Goal: Information Seeking & Learning: Check status

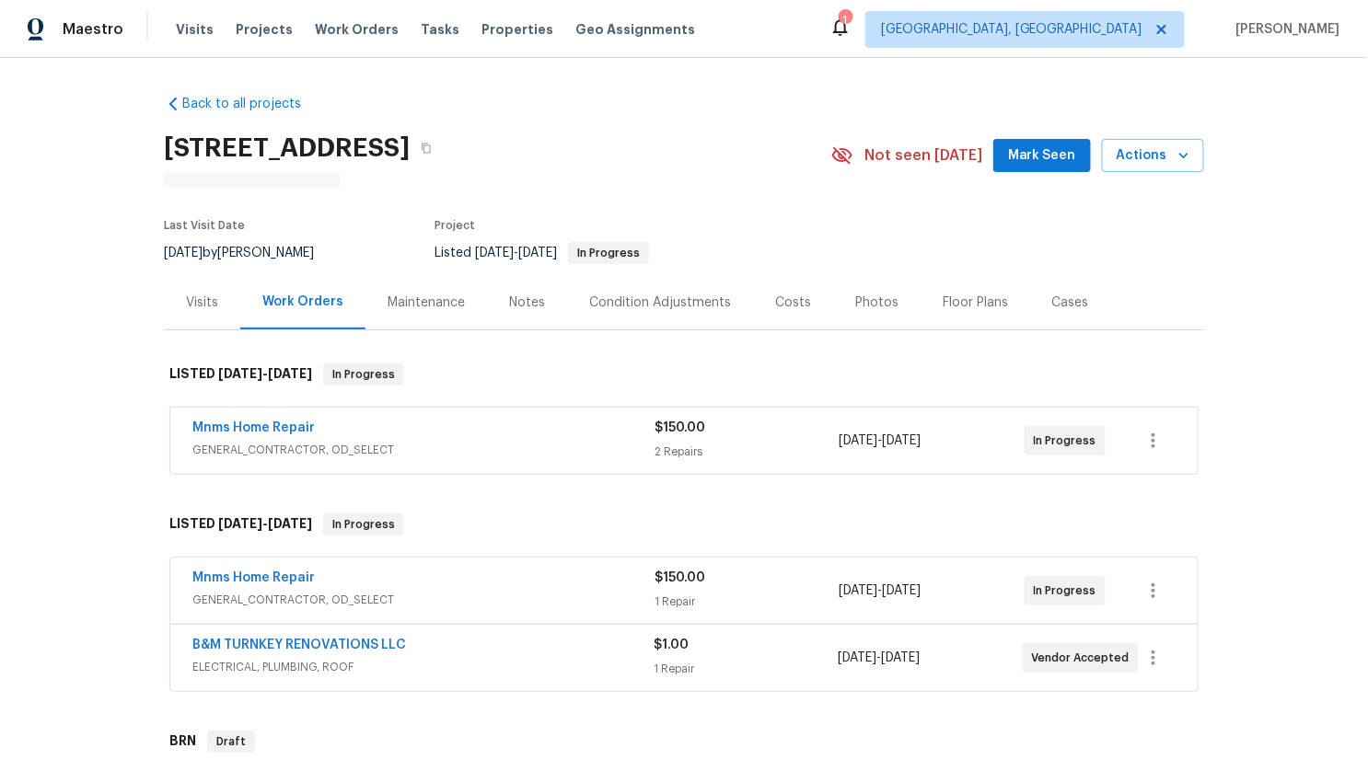
click at [192, 320] on div "Visits" at bounding box center [202, 302] width 76 height 54
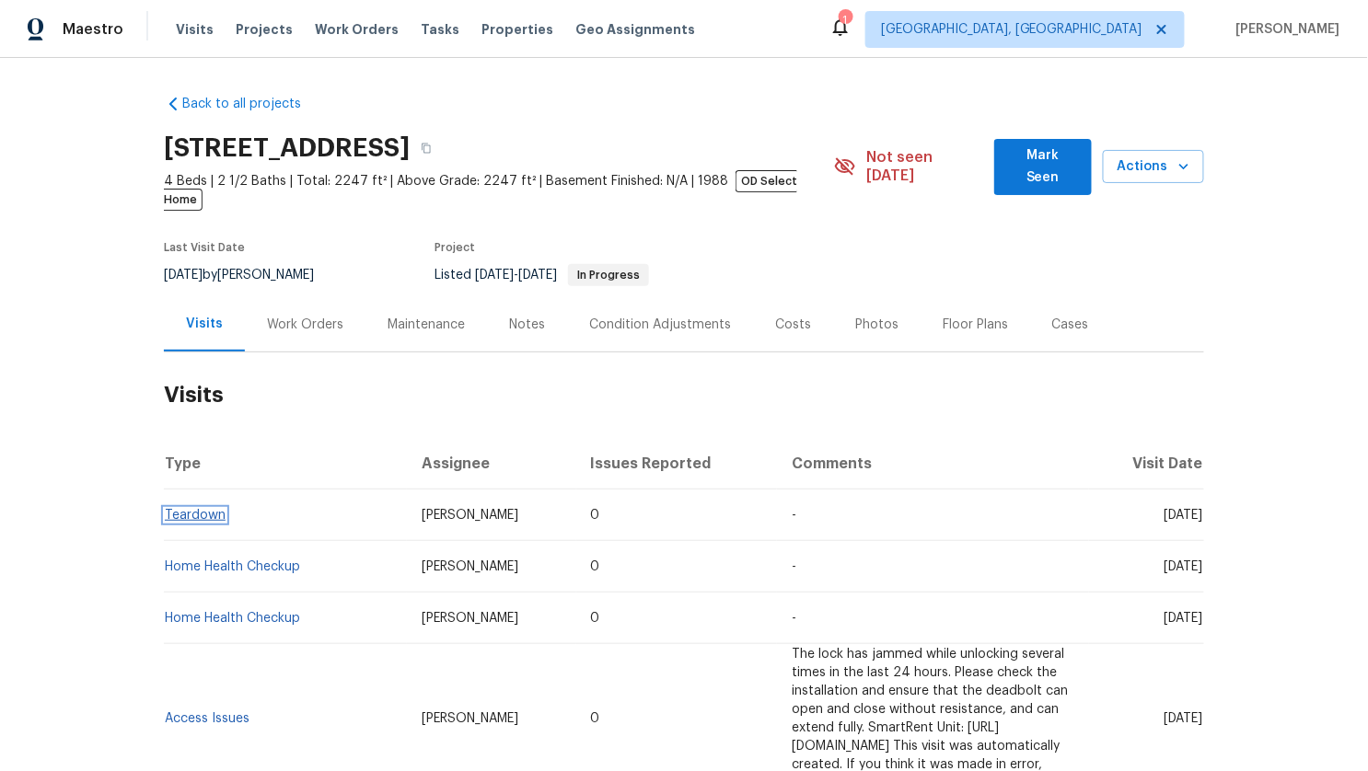
click at [182, 509] on link "Teardown" at bounding box center [195, 515] width 61 height 13
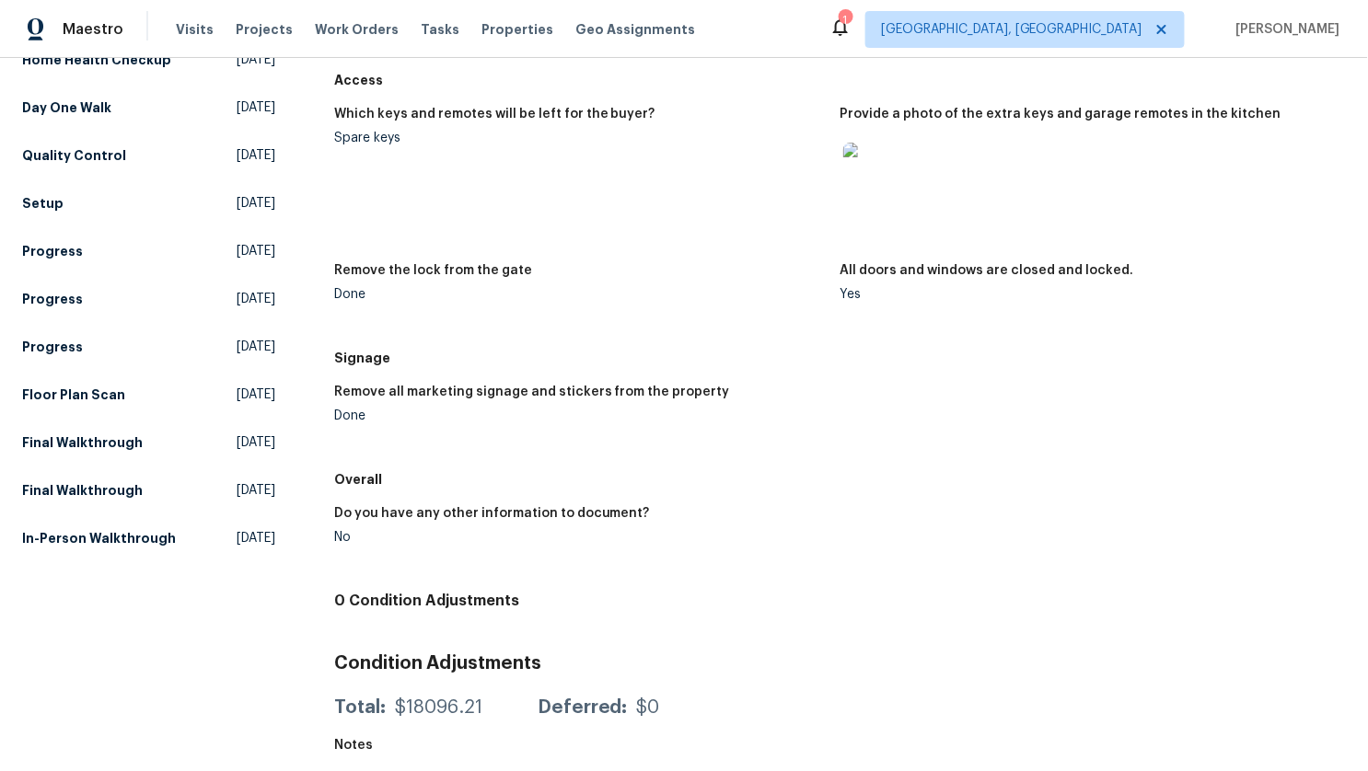
scroll to position [499, 0]
click at [867, 188] on img at bounding box center [872, 170] width 59 height 59
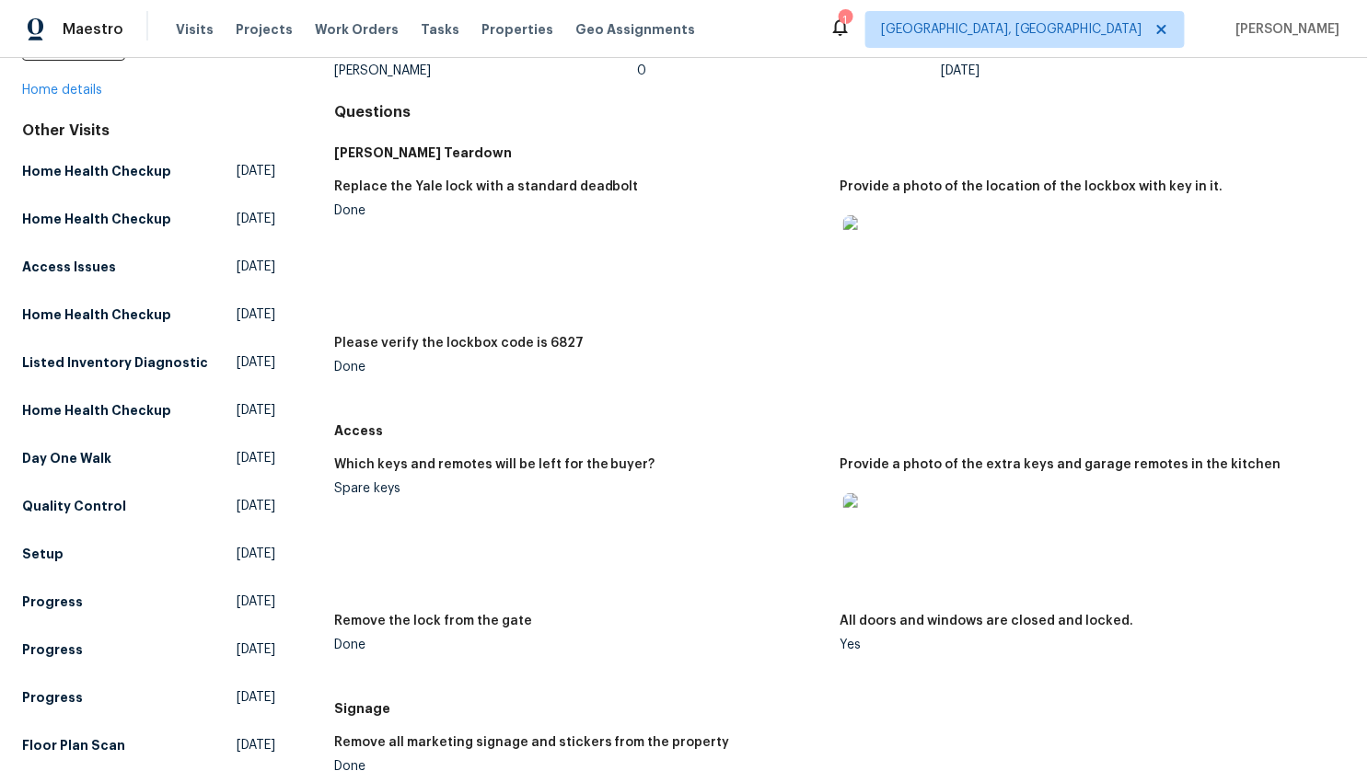
scroll to position [139, 0]
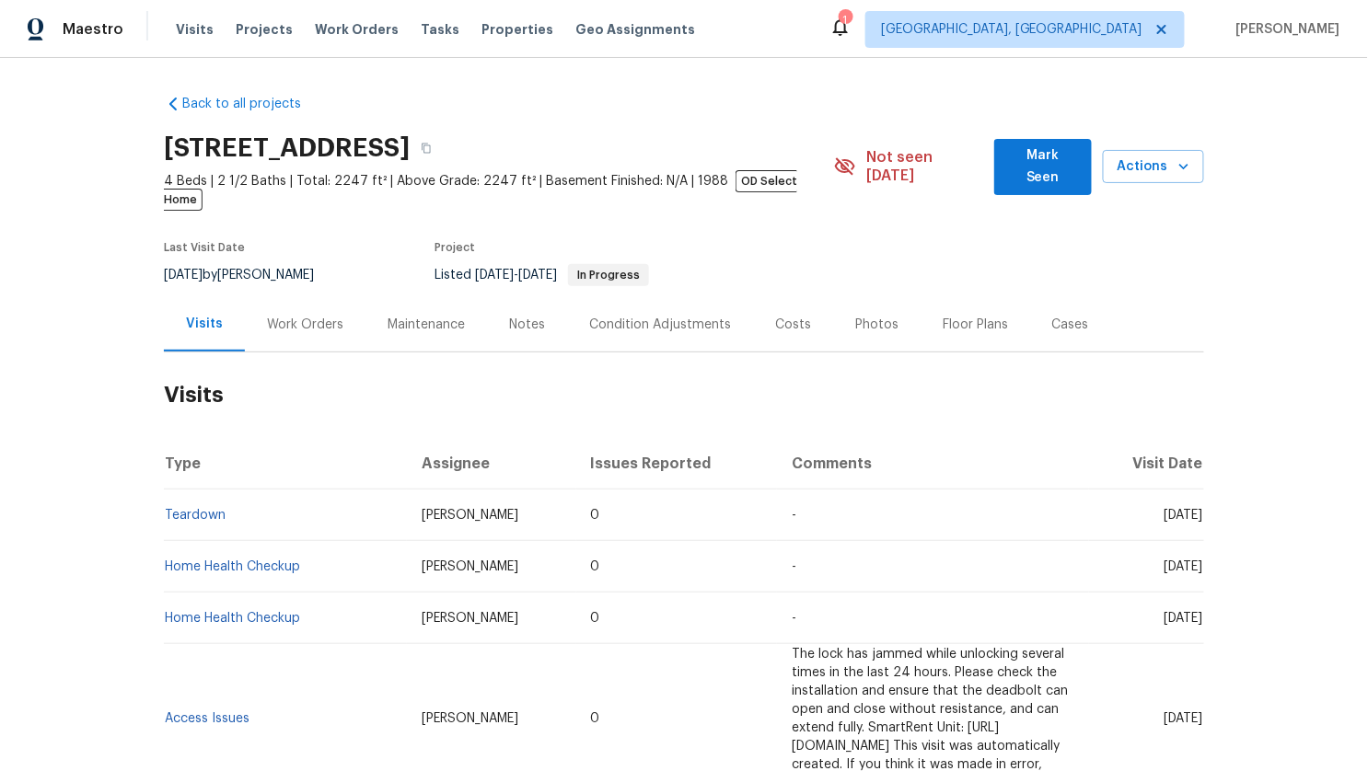
click at [283, 319] on div "Work Orders" at bounding box center [305, 324] width 121 height 54
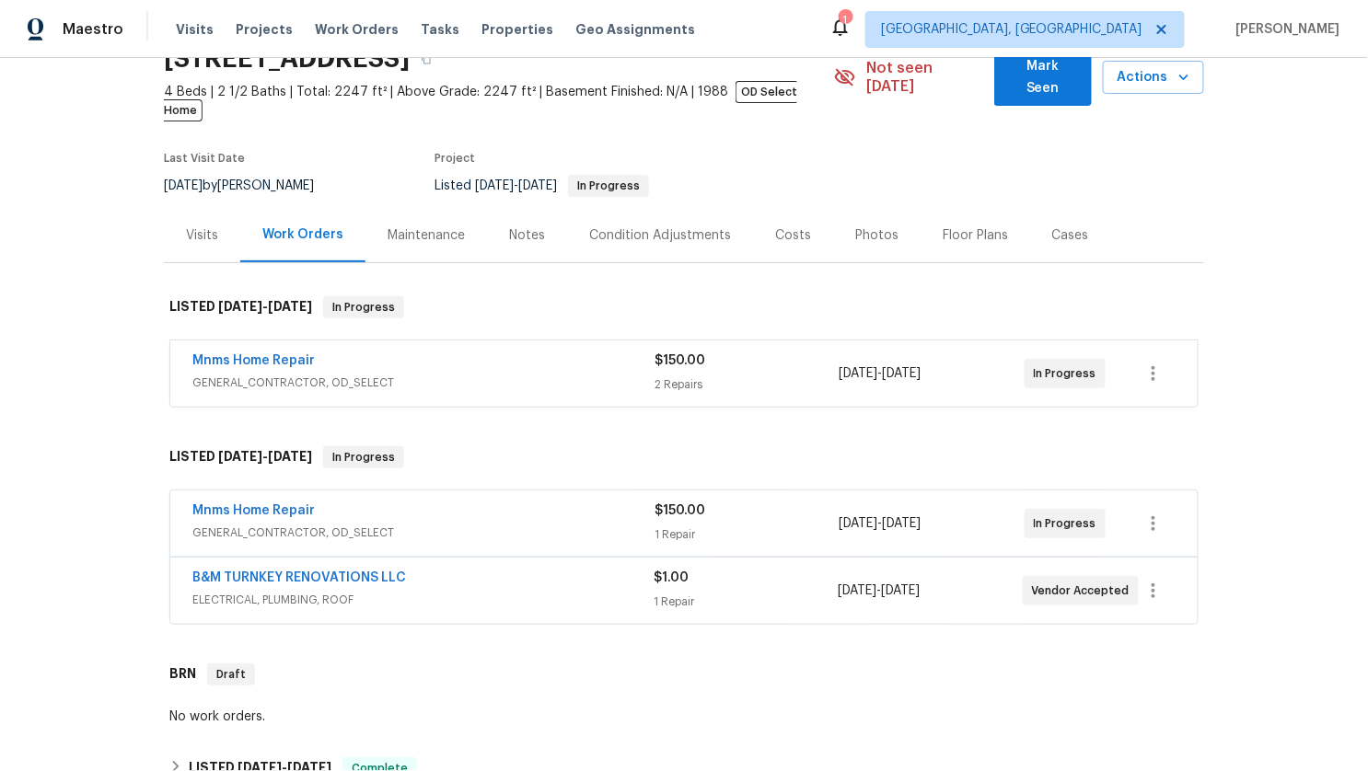
scroll to position [107, 0]
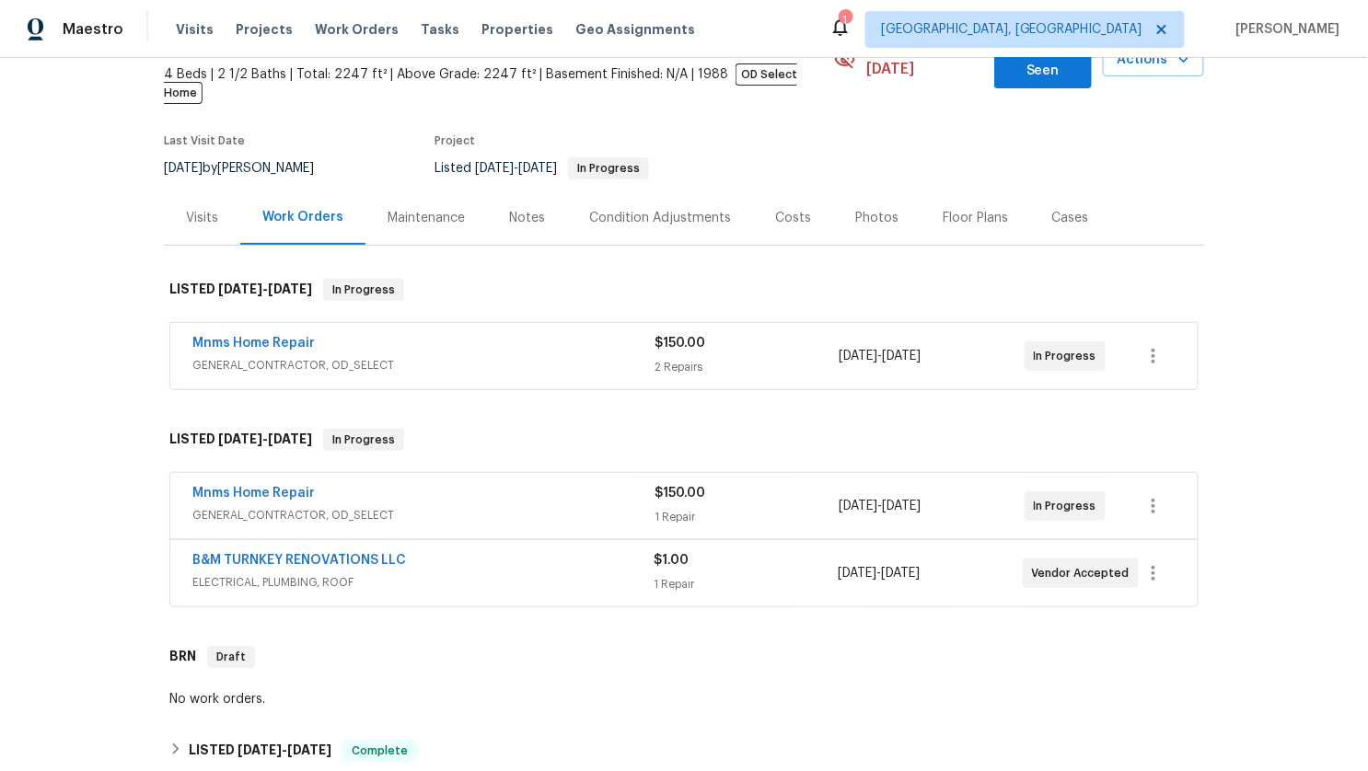
click at [520, 334] on div "Mnms Home Repair" at bounding box center [423, 345] width 462 height 22
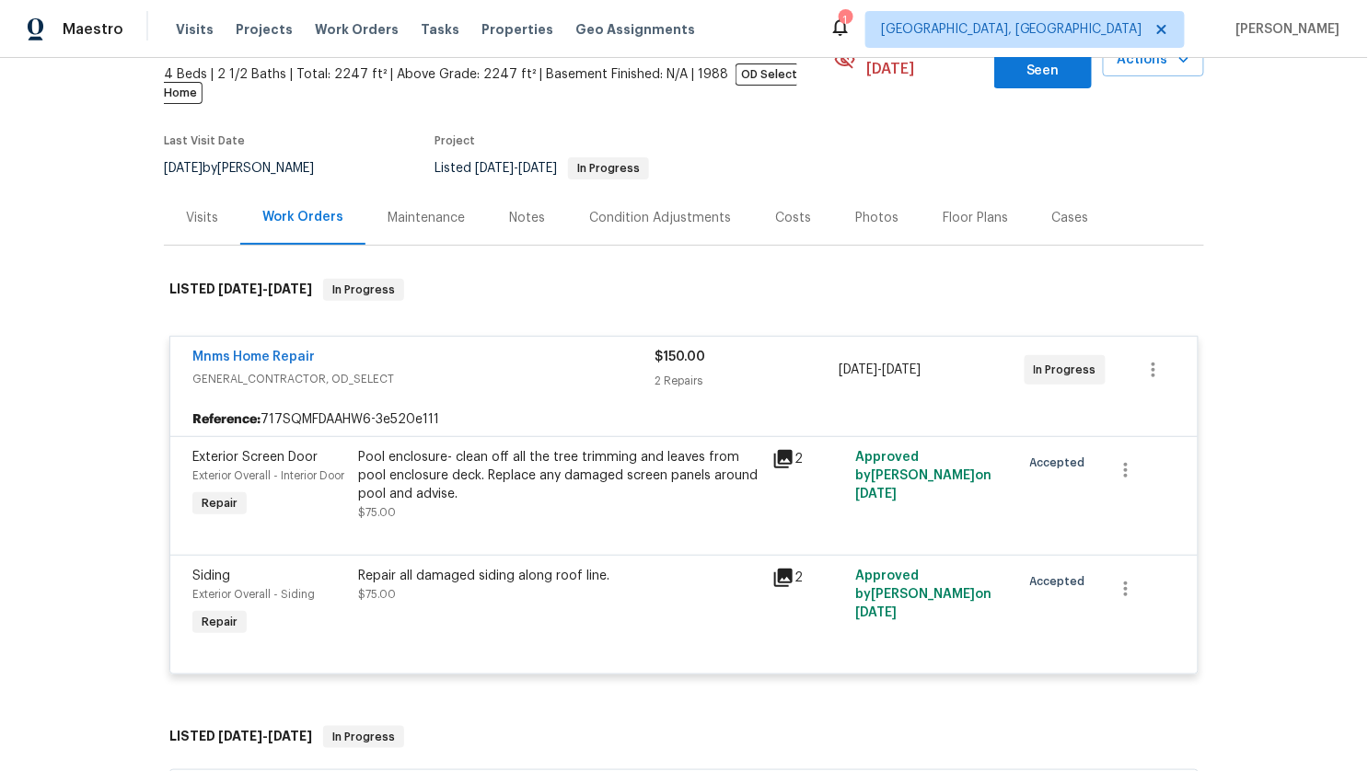
click at [469, 348] on div "Mnms Home Repair" at bounding box center [423, 359] width 462 height 22
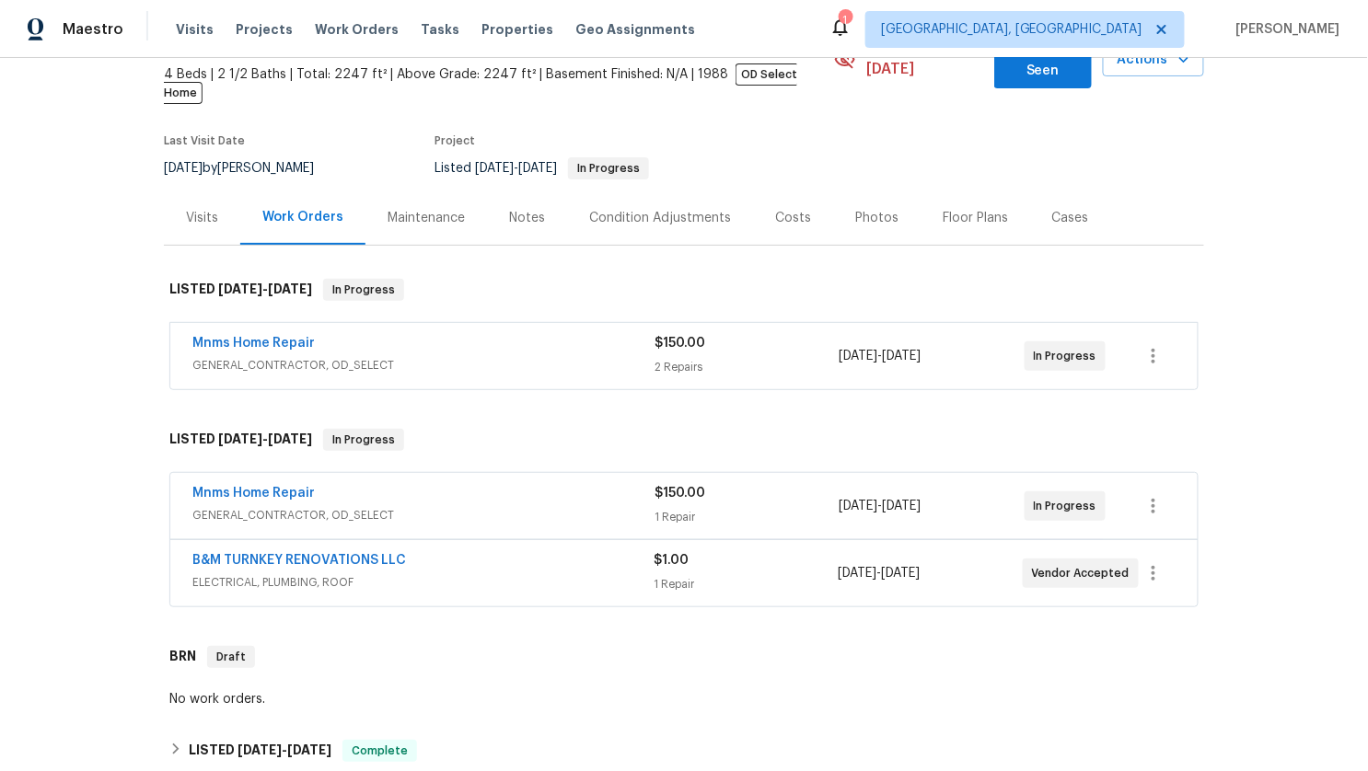
click at [525, 484] on div "Mnms Home Repair" at bounding box center [423, 495] width 462 height 22
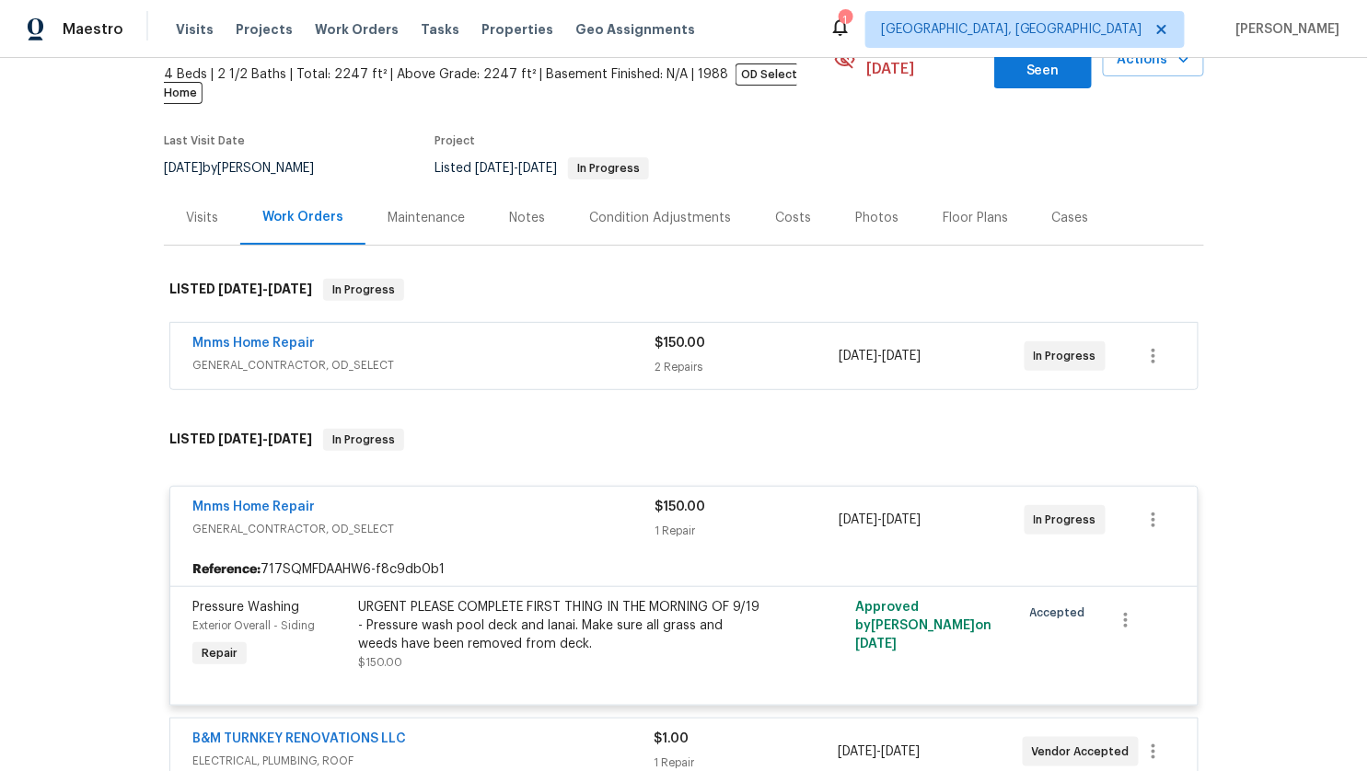
click at [488, 520] on span "GENERAL_CONTRACTOR, OD_SELECT" at bounding box center [423, 529] width 462 height 18
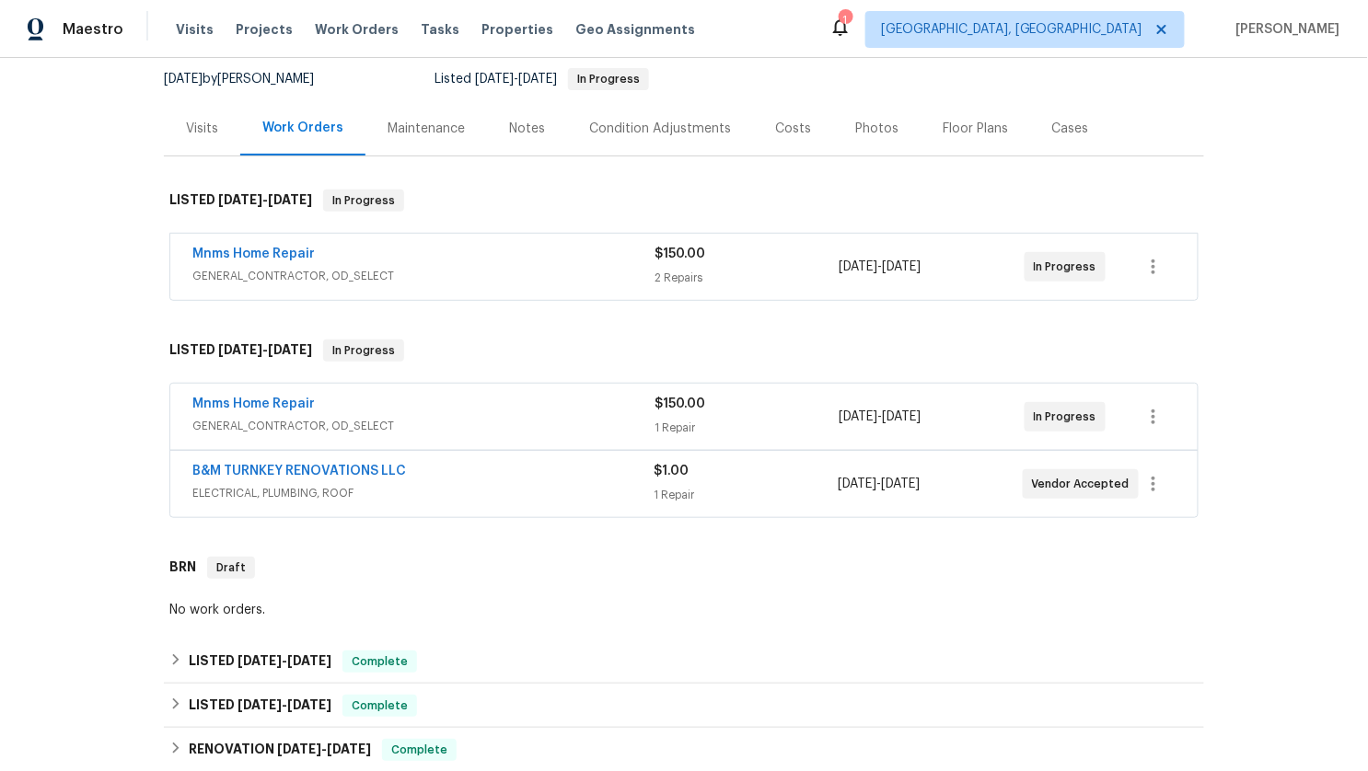
scroll to position [197, 0]
click at [432, 266] on span "GENERAL_CONTRACTOR, OD_SELECT" at bounding box center [423, 275] width 462 height 18
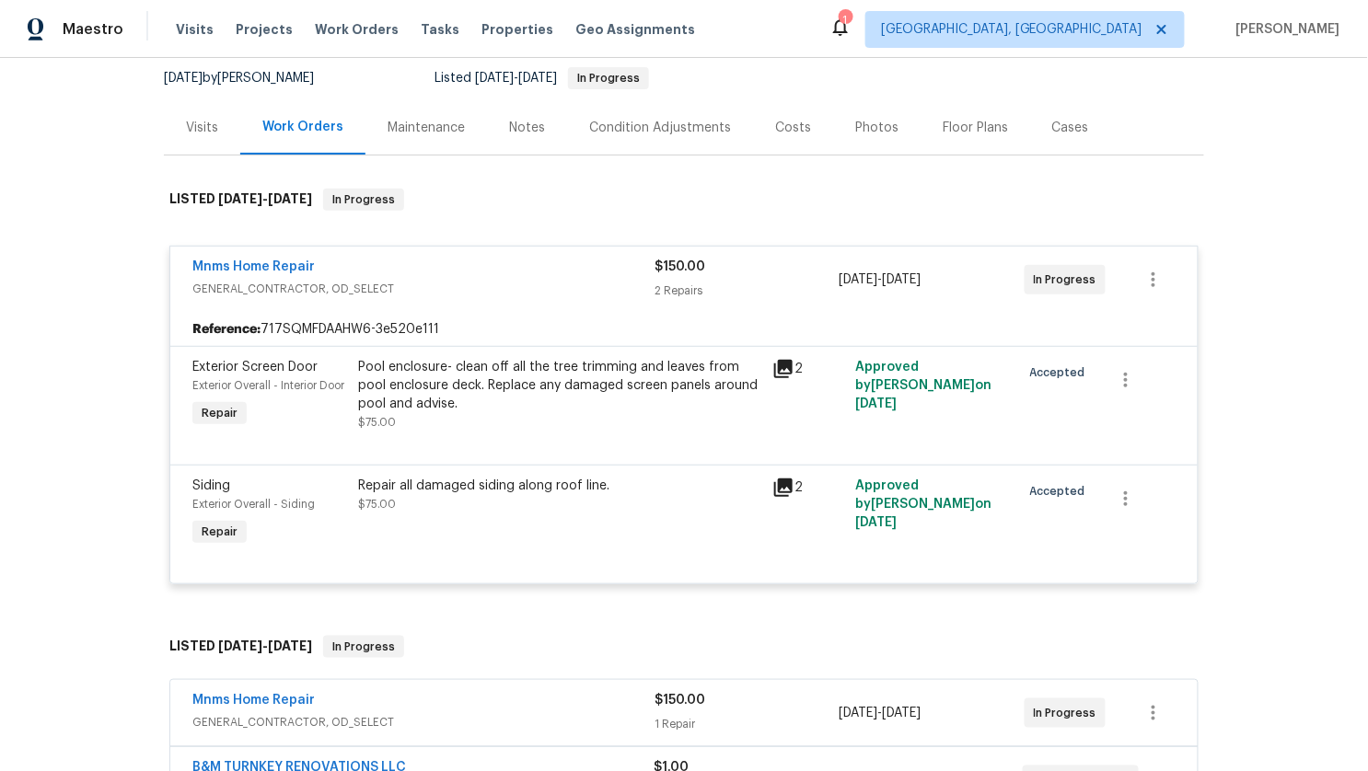
click at [418, 258] on div "Mnms Home Repair" at bounding box center [423, 269] width 462 height 22
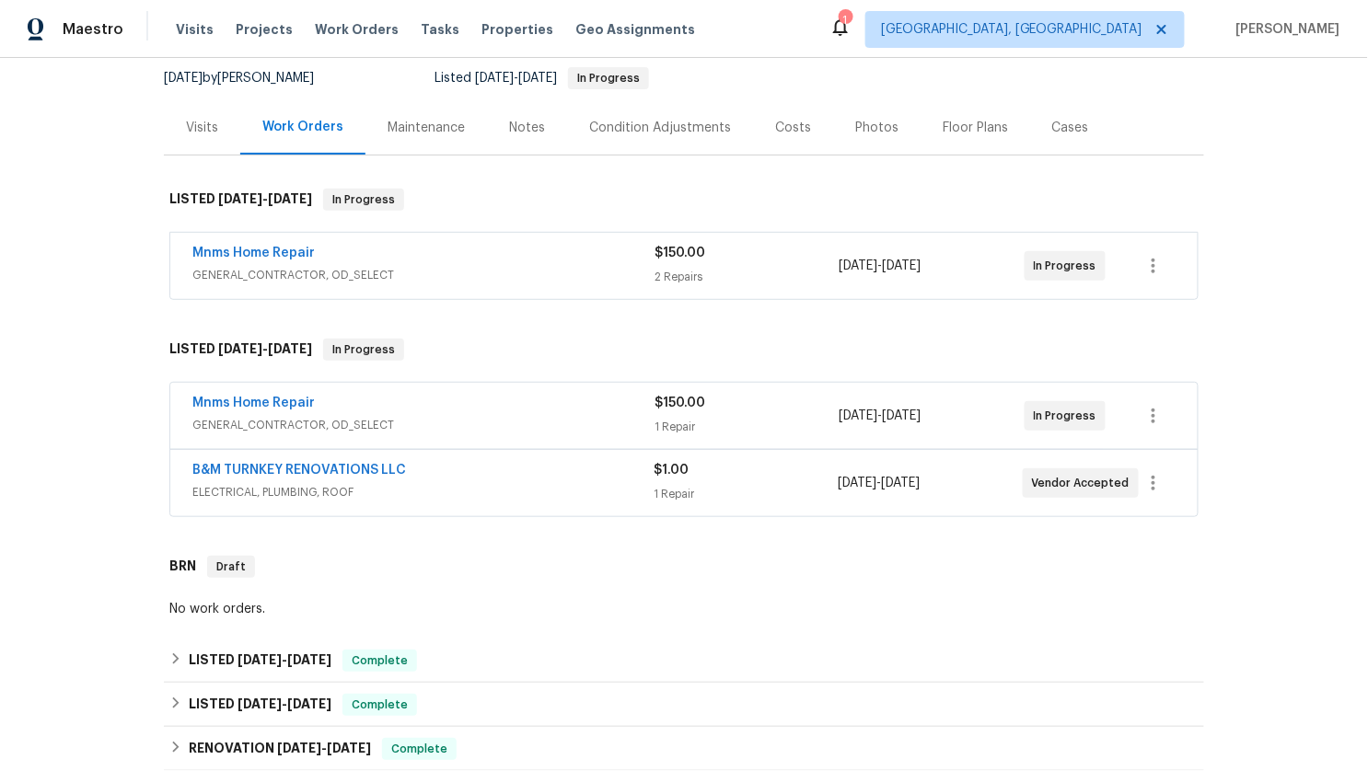
click at [192, 119] on div "Visits" at bounding box center [202, 128] width 32 height 18
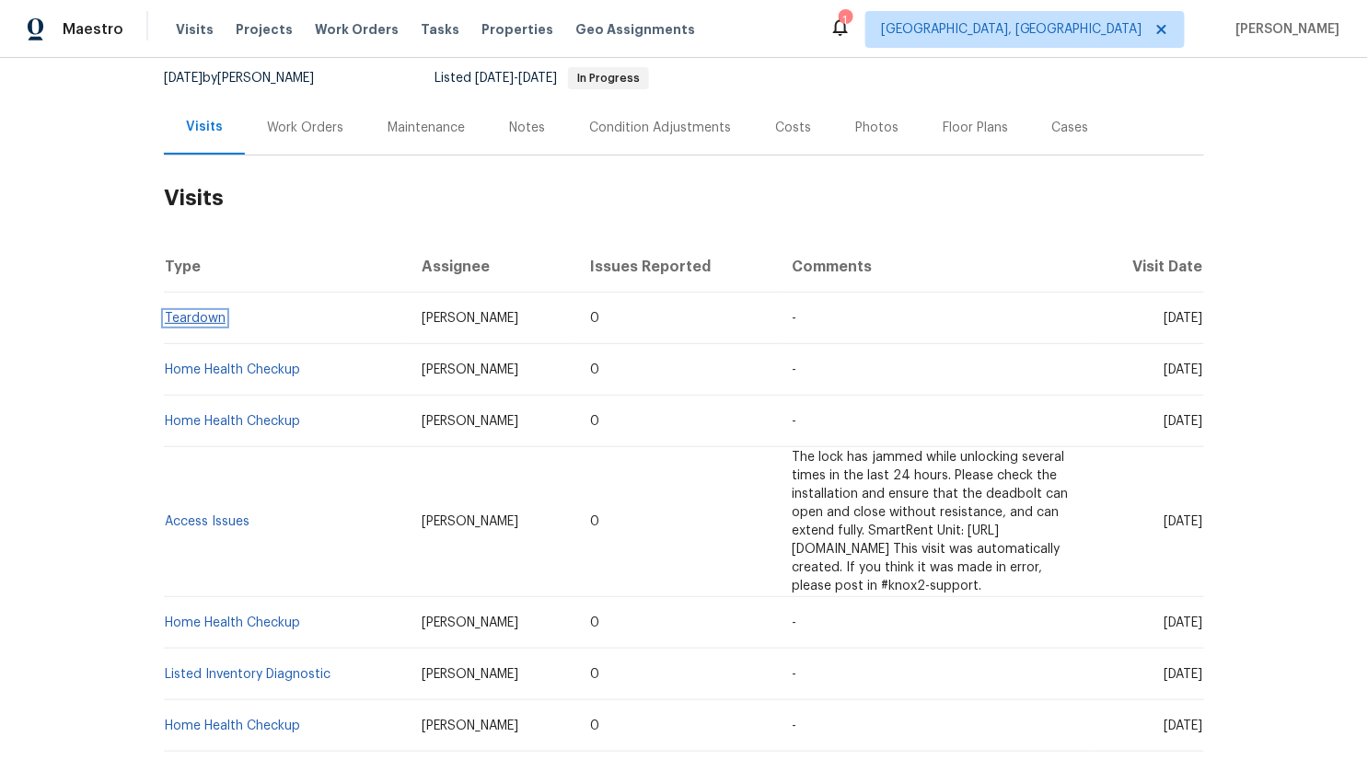
click at [183, 312] on link "Teardown" at bounding box center [195, 318] width 61 height 13
